Goal: Check status

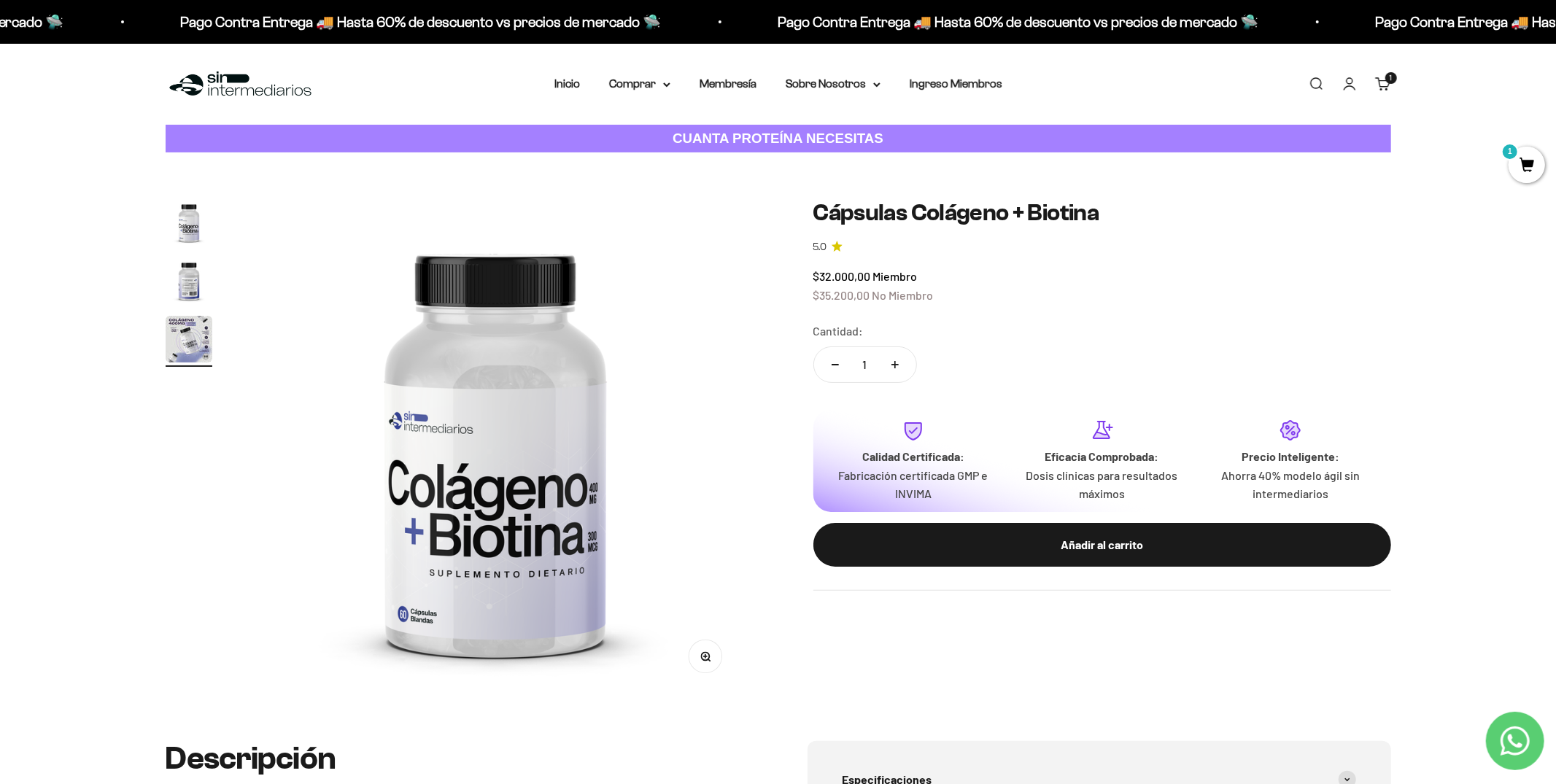
scroll to position [0, 1026]
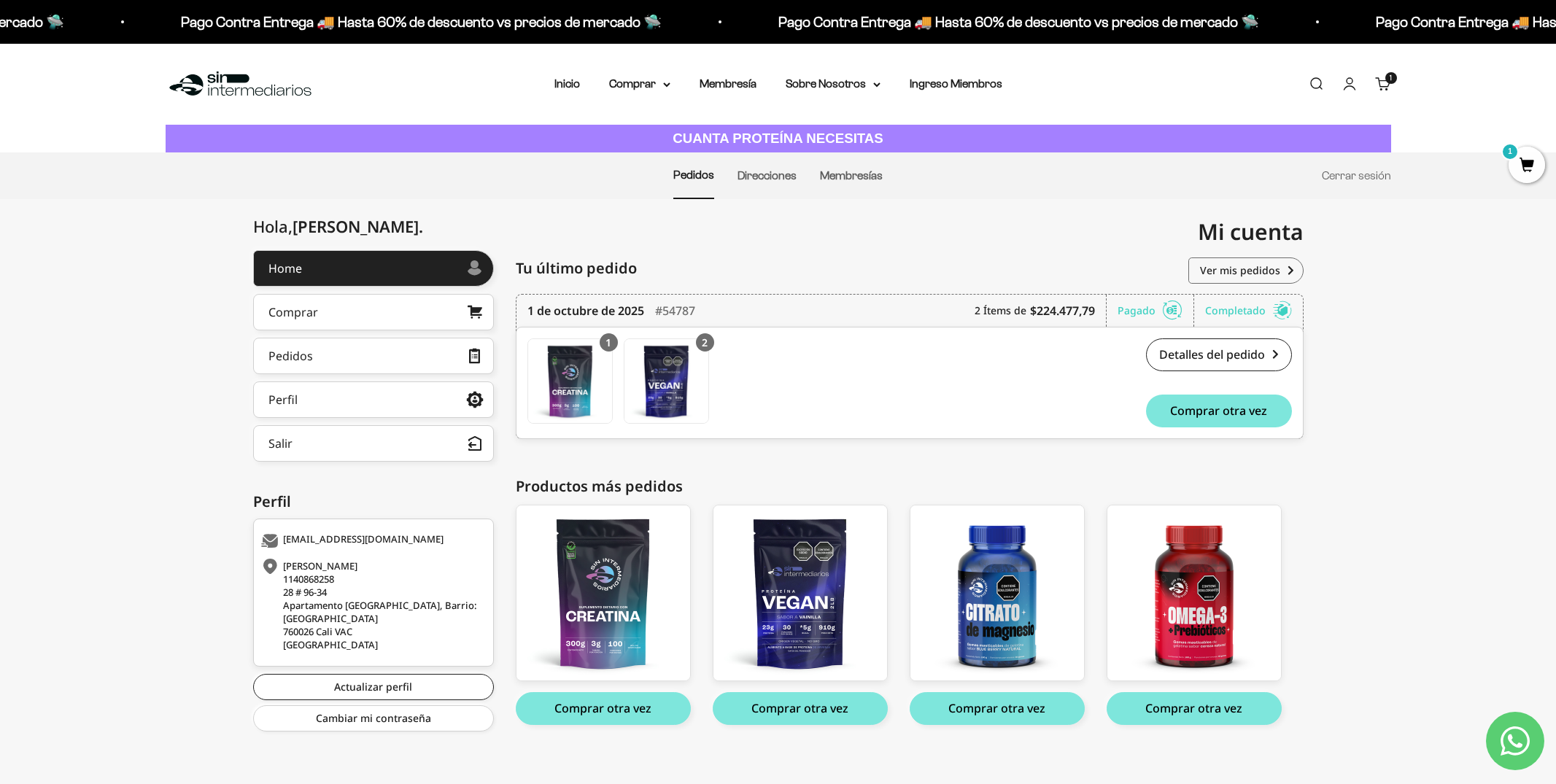
scroll to position [9, 0]
click at [348, 359] on link "Pedidos" at bounding box center [374, 355] width 241 height 36
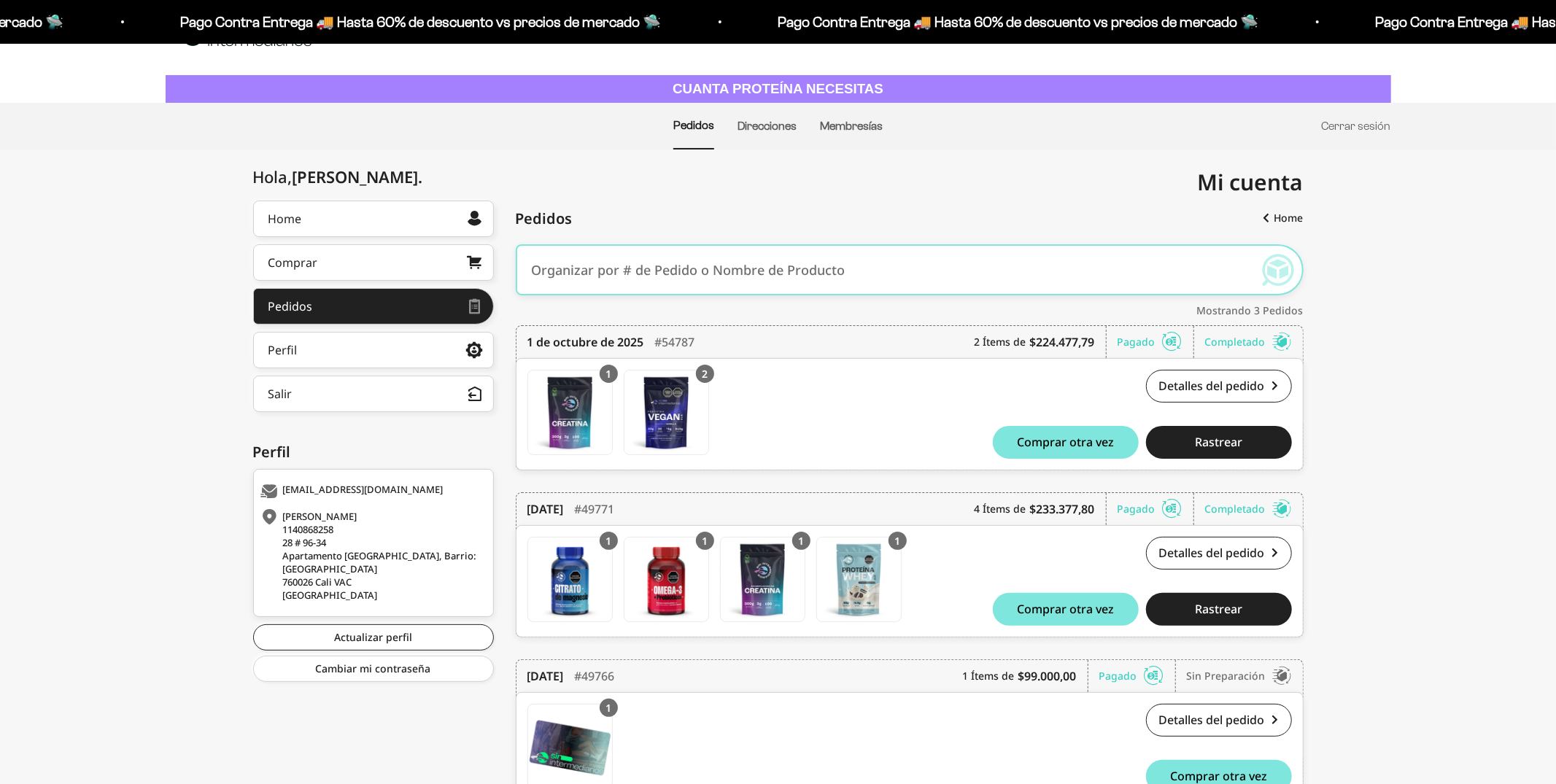
scroll to position [127, 0]
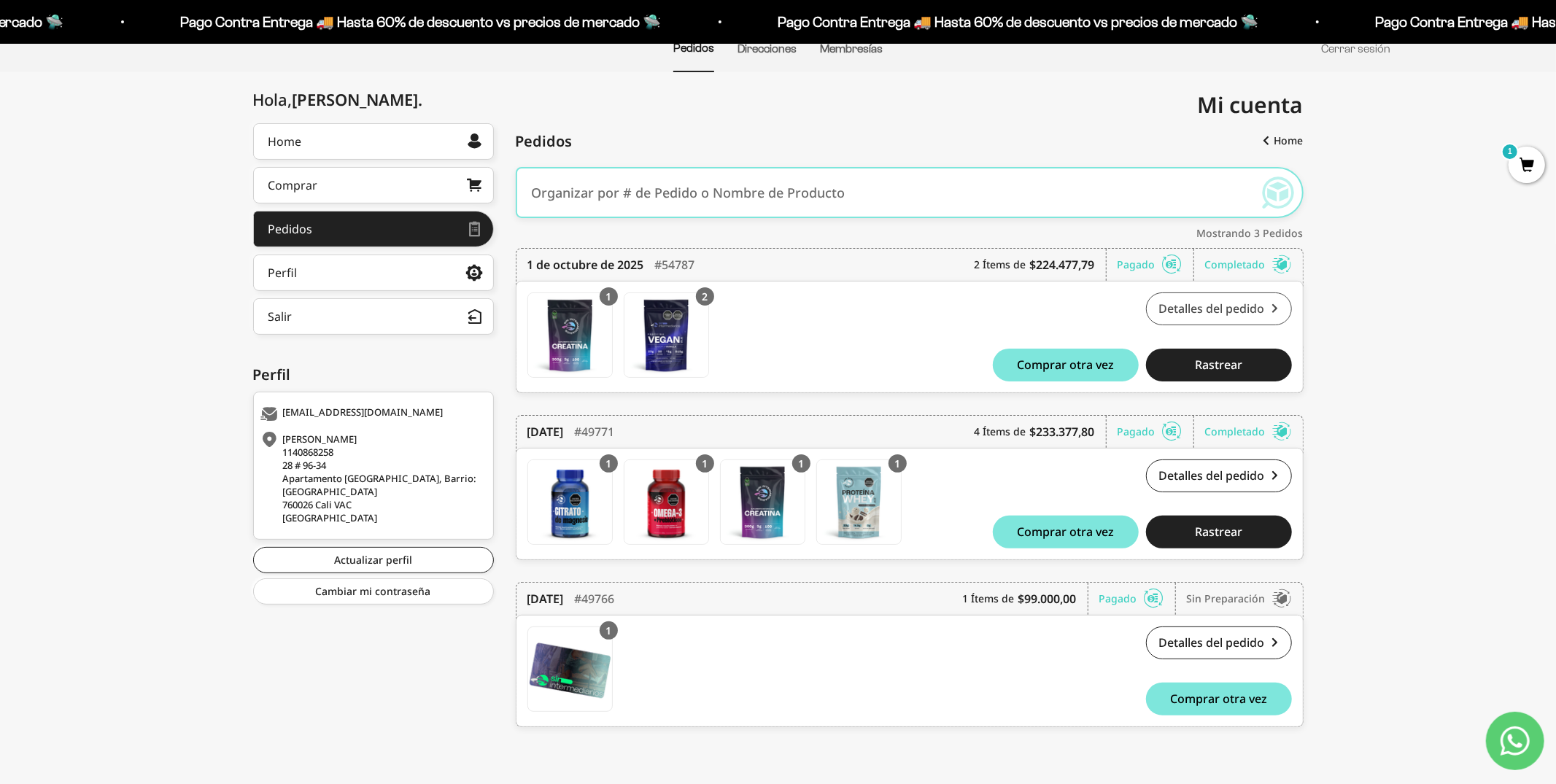
click at [1249, 311] on link "Detalles del pedido" at bounding box center [1218, 309] width 146 height 33
